Goal: Information Seeking & Learning: Learn about a topic

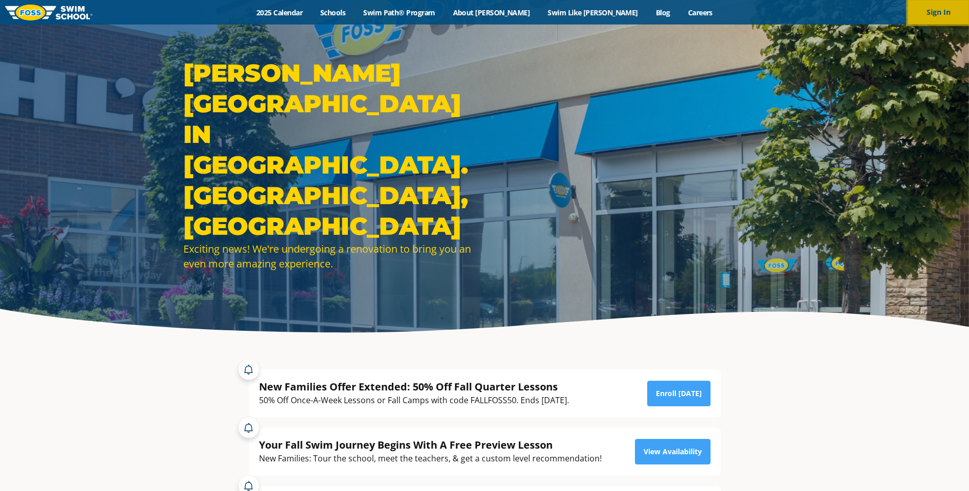
drag, startPoint x: 0, startPoint y: 0, endPoint x: 941, endPoint y: 15, distance: 941.4
click at [941, 15] on button "Sign In" at bounding box center [938, 12] width 61 height 25
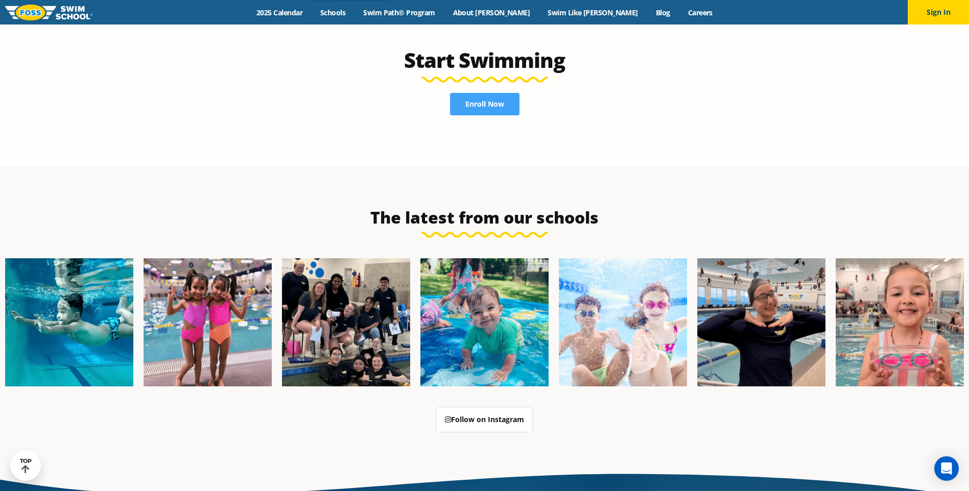
scroll to position [2631, 0]
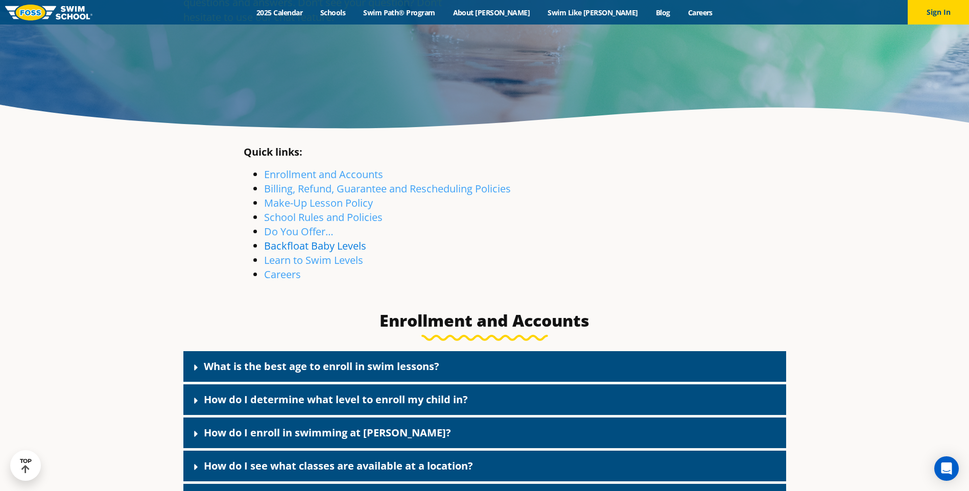
scroll to position [255, 0]
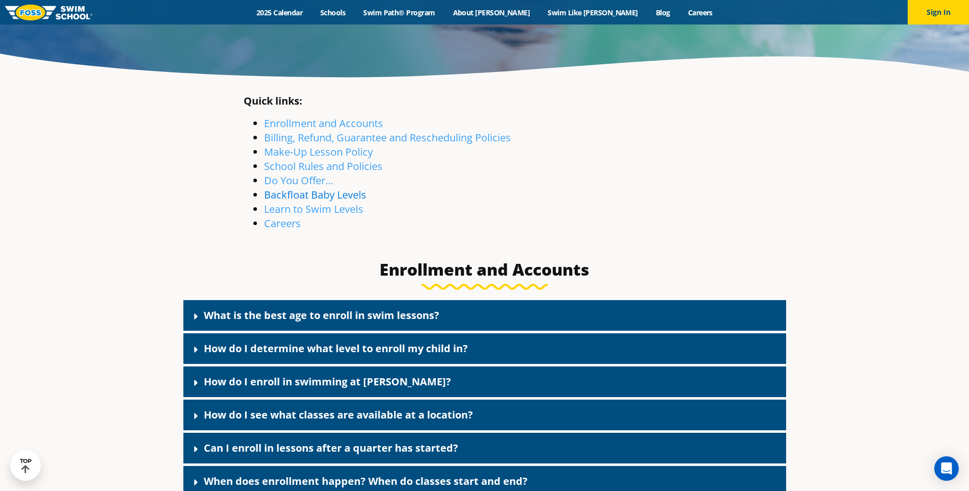
click at [311, 198] on link "Backfloat Baby Levels" at bounding box center [315, 195] width 102 height 14
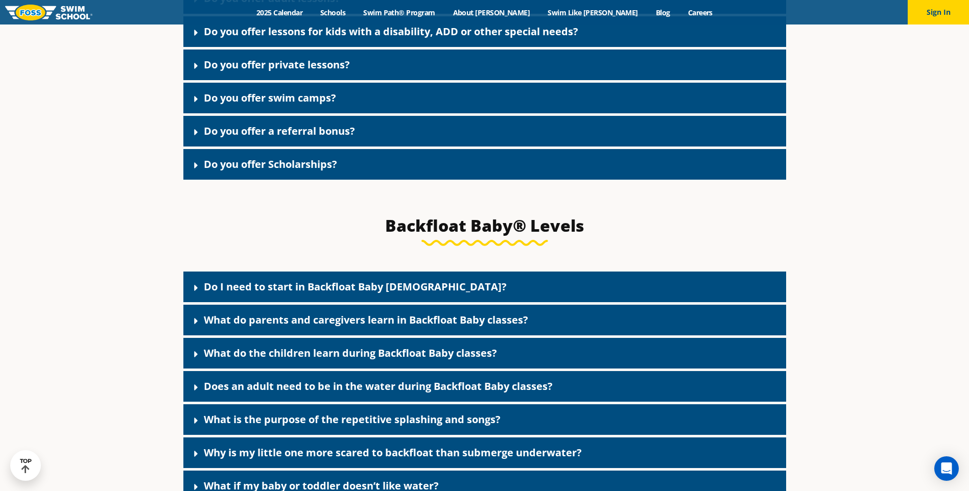
scroll to position [2288, 0]
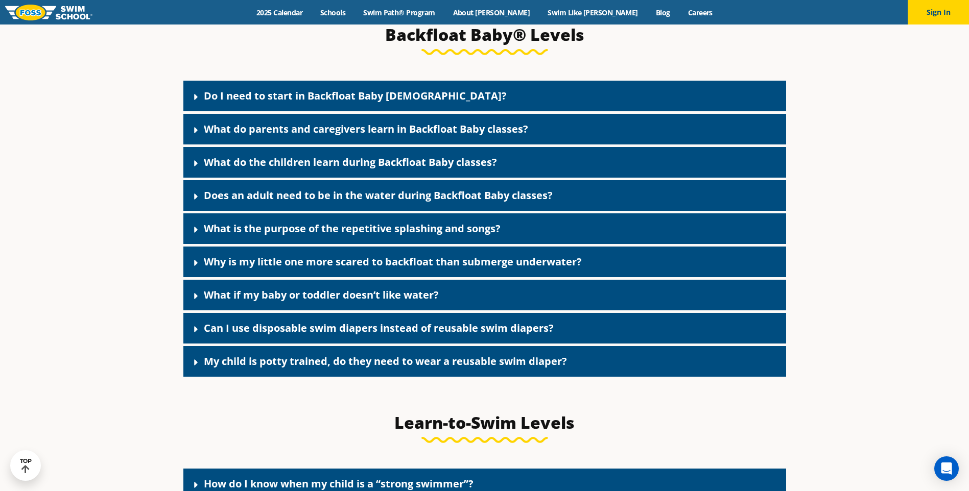
click at [275, 103] on link "Do I need to start in Backfloat Baby 1?" at bounding box center [355, 96] width 303 height 14
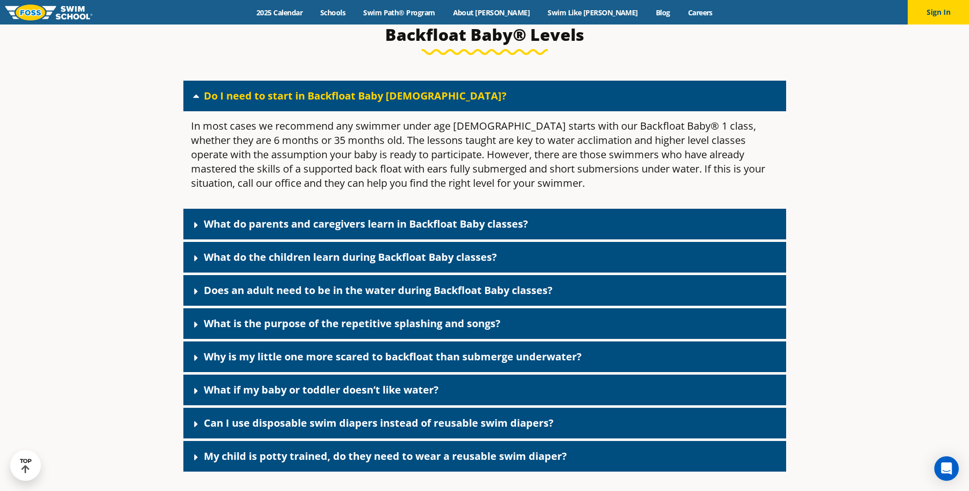
click at [299, 231] on link "What do parents and caregivers learn in Backfloat Baby classes?" at bounding box center [366, 224] width 324 height 14
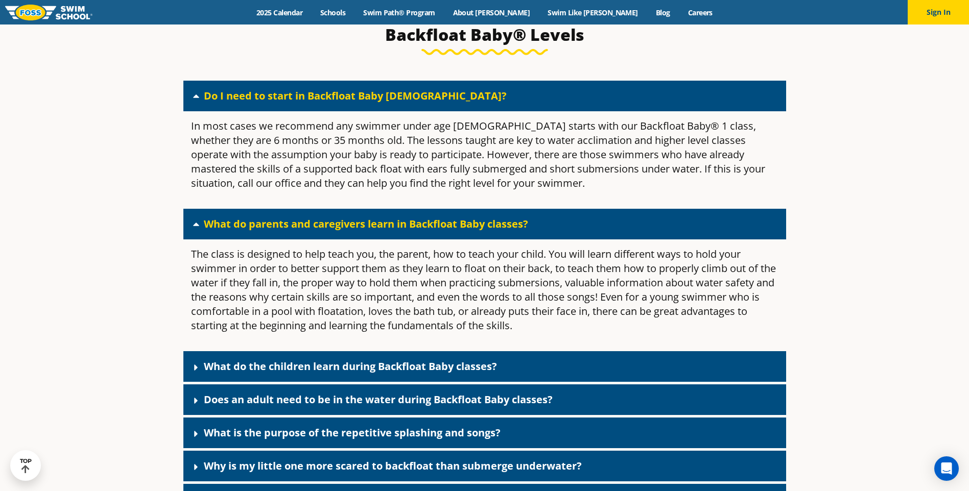
scroll to position [2441, 0]
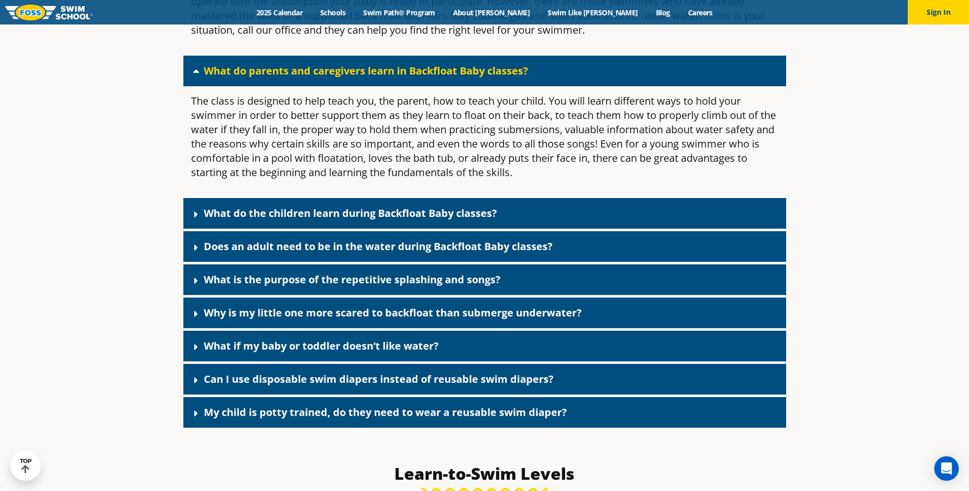
click at [283, 220] on link "What do the children learn during Backfloat Baby classes?" at bounding box center [350, 213] width 293 height 14
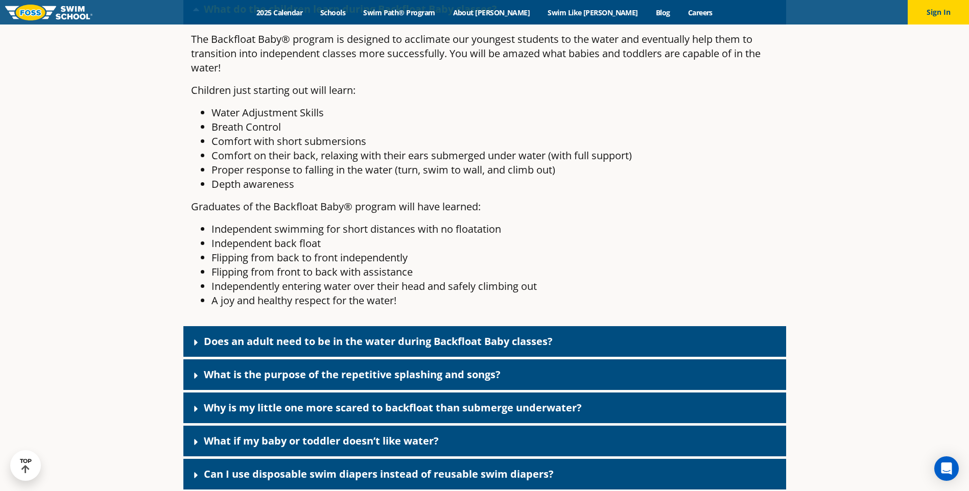
scroll to position [2748, 0]
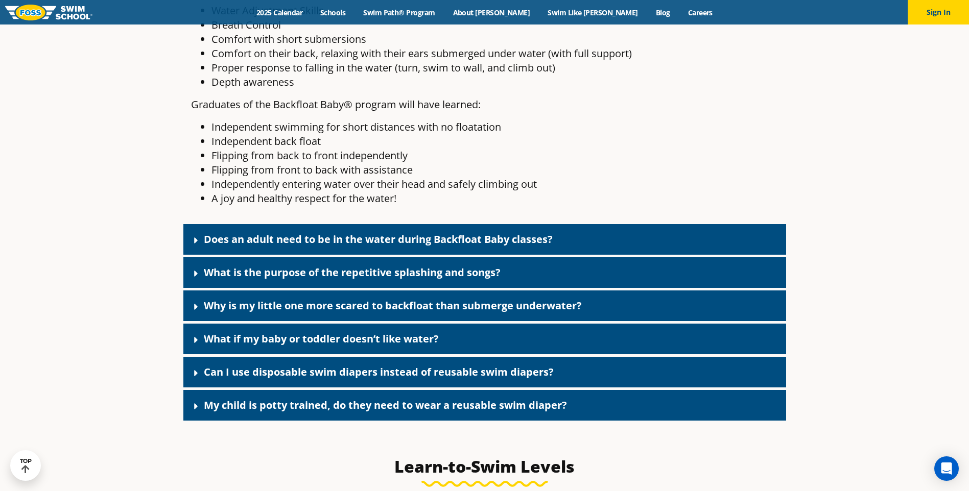
click at [289, 246] on link "Does an adult need to be in the water during Backfloat Baby classes?" at bounding box center [378, 239] width 349 height 14
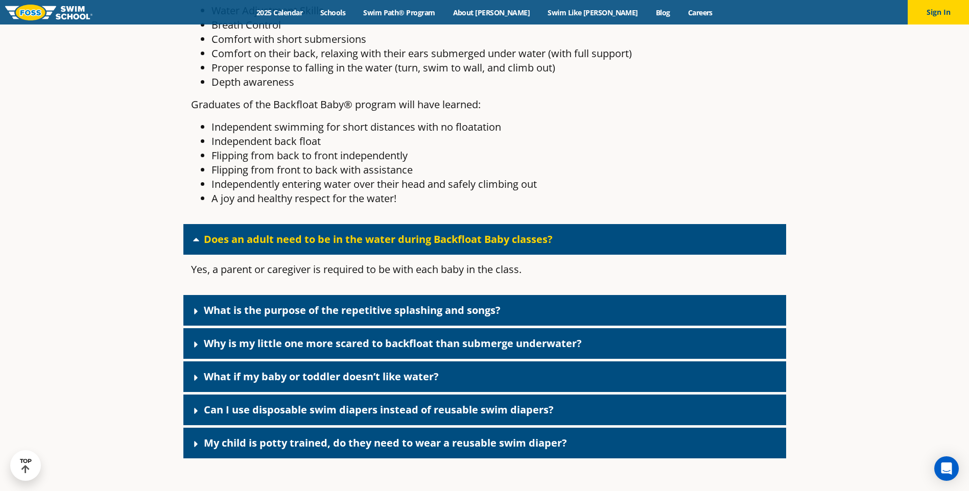
click at [268, 316] on div "What is the purpose of the repetitive splashing and songs?" at bounding box center [484, 310] width 603 height 31
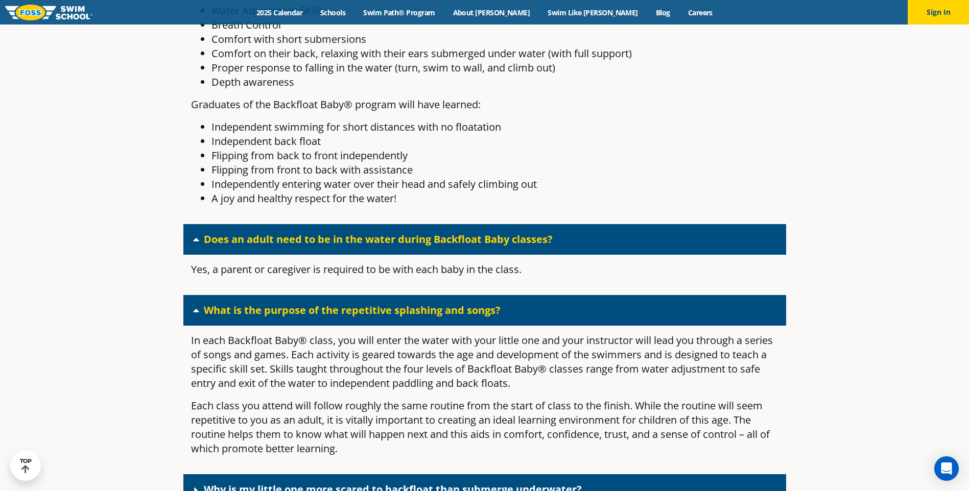
scroll to position [2952, 0]
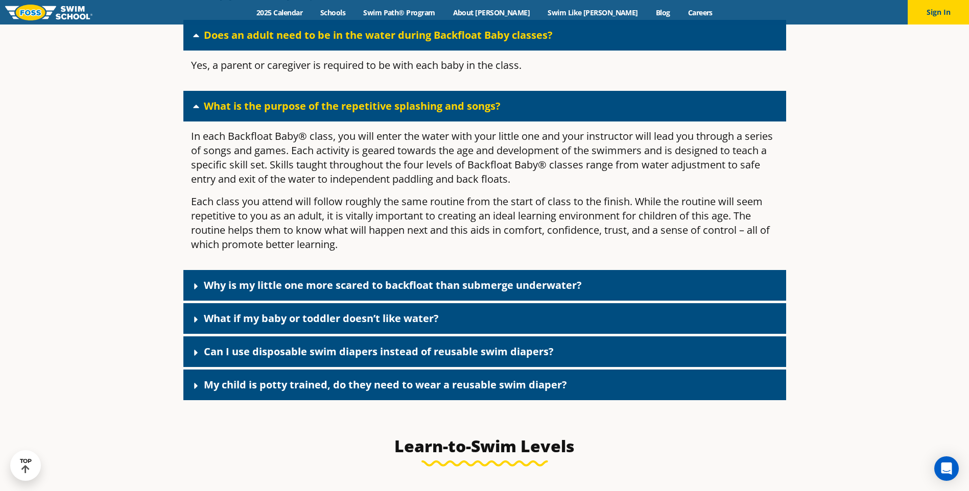
click at [285, 292] on link "Why is my little one more scared to backfloat than submerge underwater?" at bounding box center [393, 285] width 378 height 14
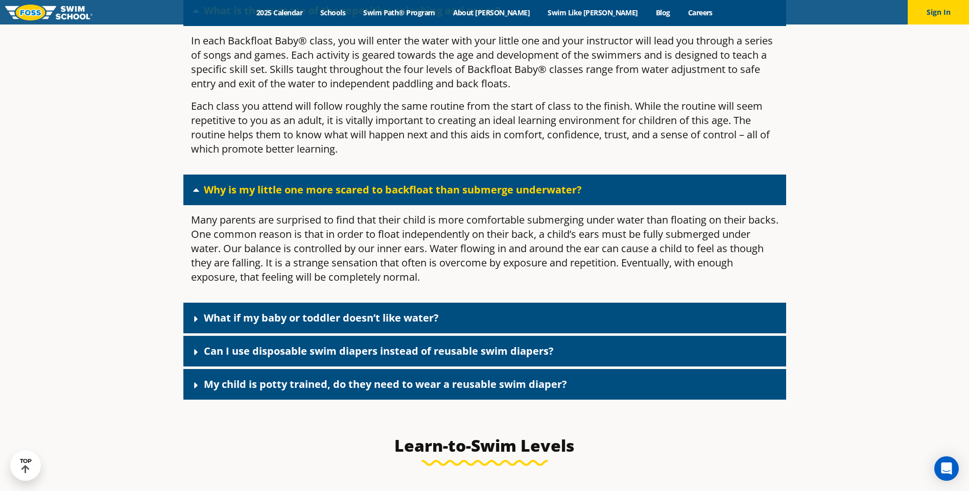
scroll to position [3105, 0]
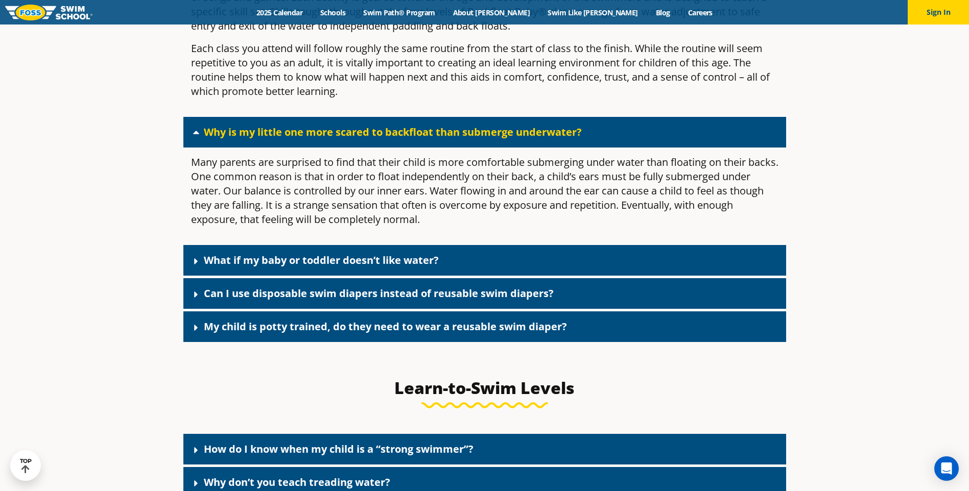
click at [289, 267] on link "What if my baby or toddler doesn’t like water?" at bounding box center [321, 260] width 235 height 14
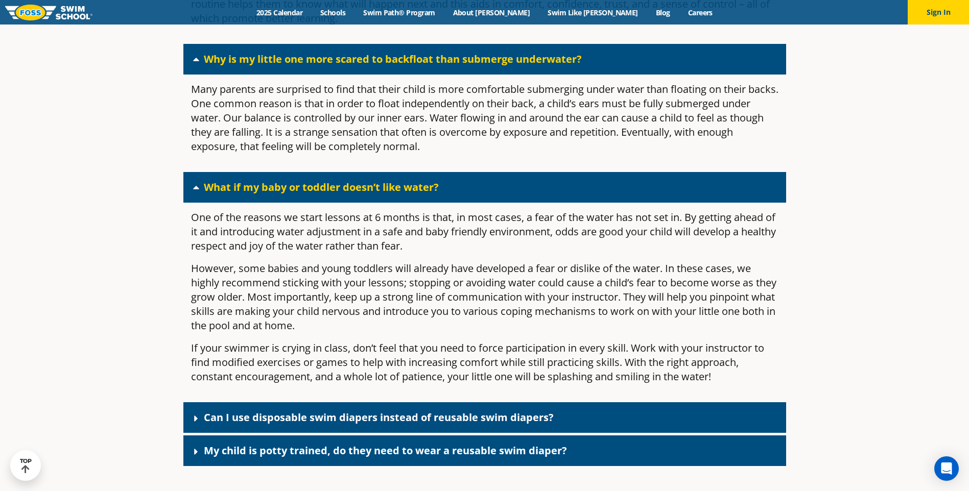
scroll to position [3258, 0]
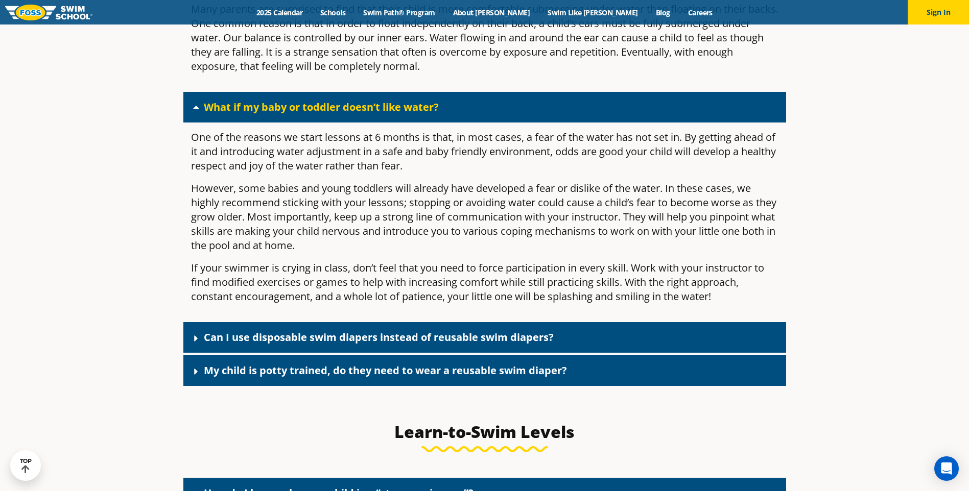
click at [290, 353] on div "Can I use disposable swim diapers instead of reusable swim diapers?" at bounding box center [484, 337] width 603 height 31
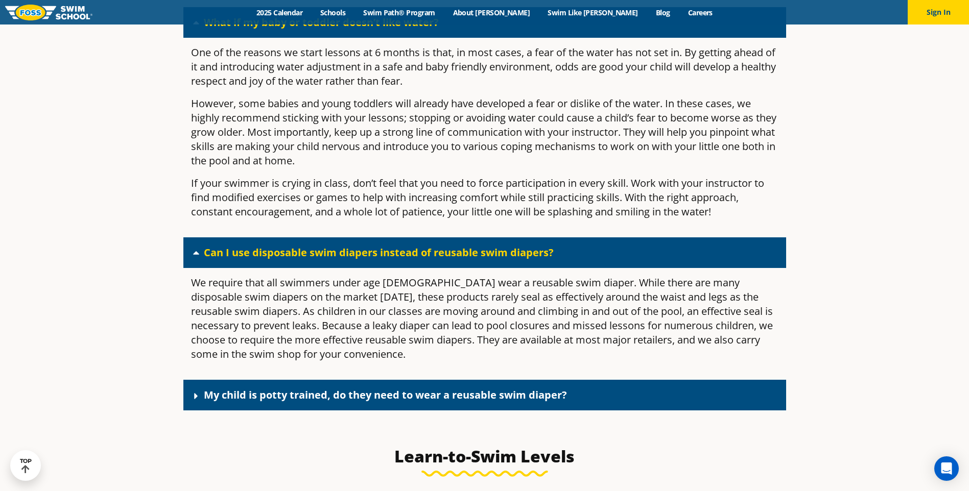
scroll to position [3412, 0]
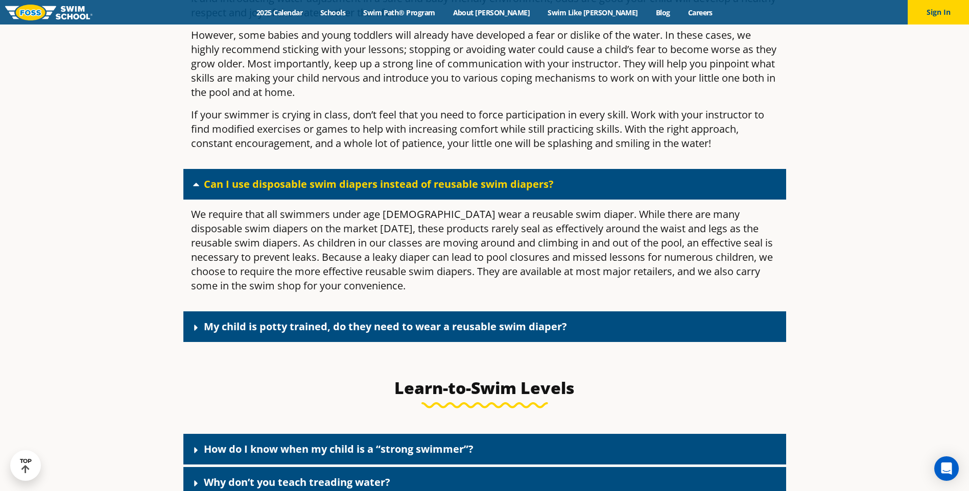
click at [297, 333] on link "My child is potty trained, do they need to wear a reusable swim diaper?" at bounding box center [385, 327] width 363 height 14
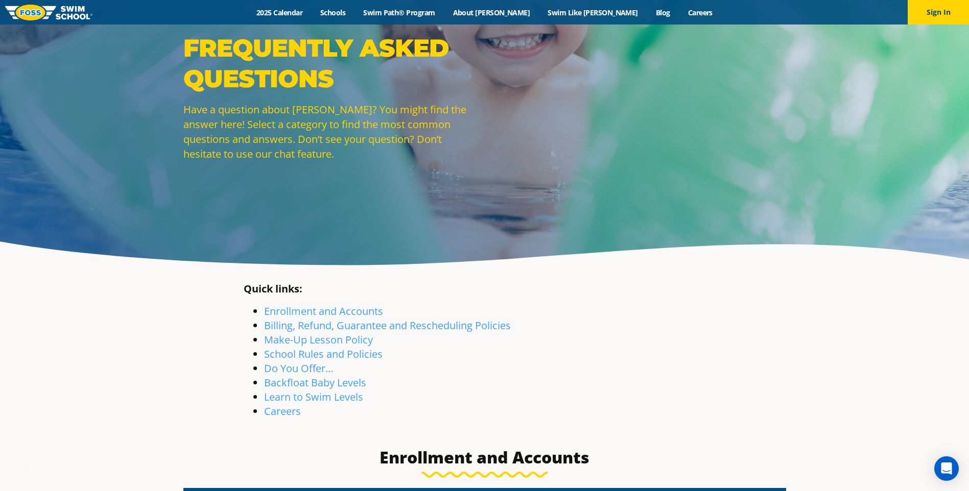
scroll to position [102, 0]
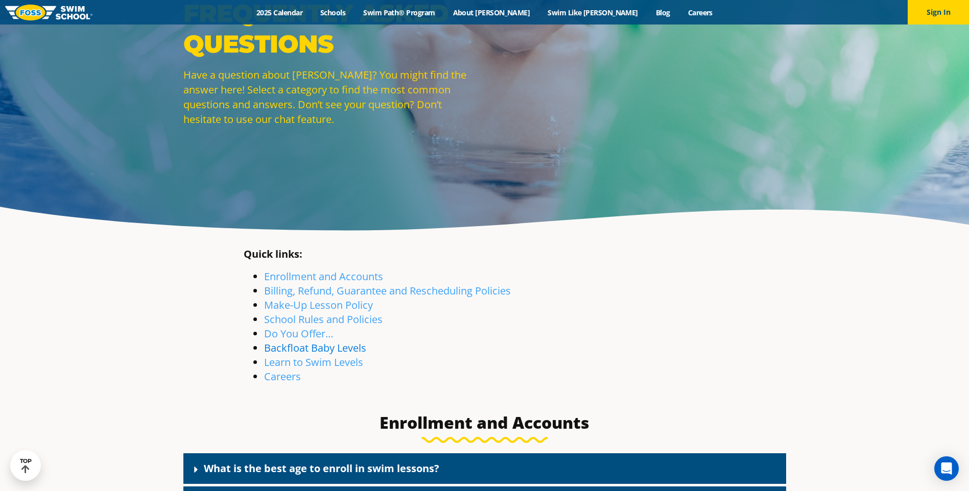
click at [349, 350] on link "Backfloat Baby Levels" at bounding box center [315, 348] width 102 height 14
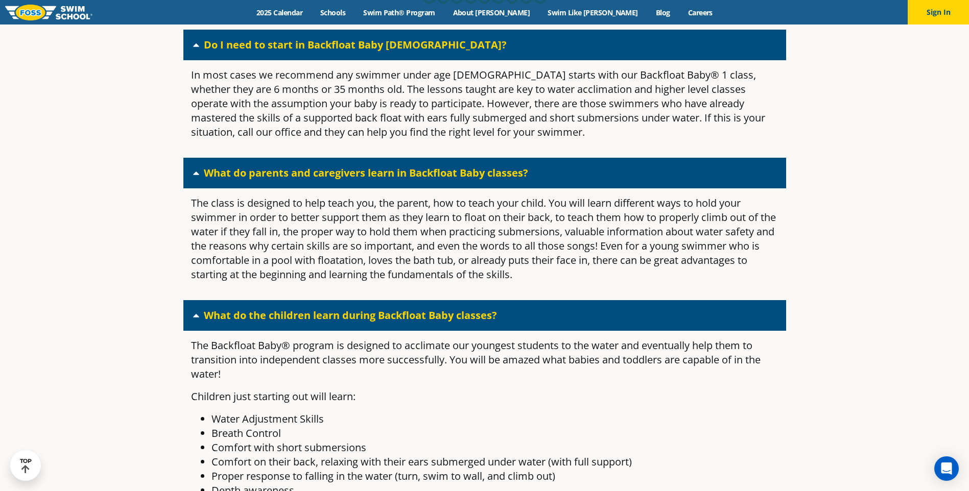
scroll to position [2084, 0]
